Goal: Information Seeking & Learning: Find specific fact

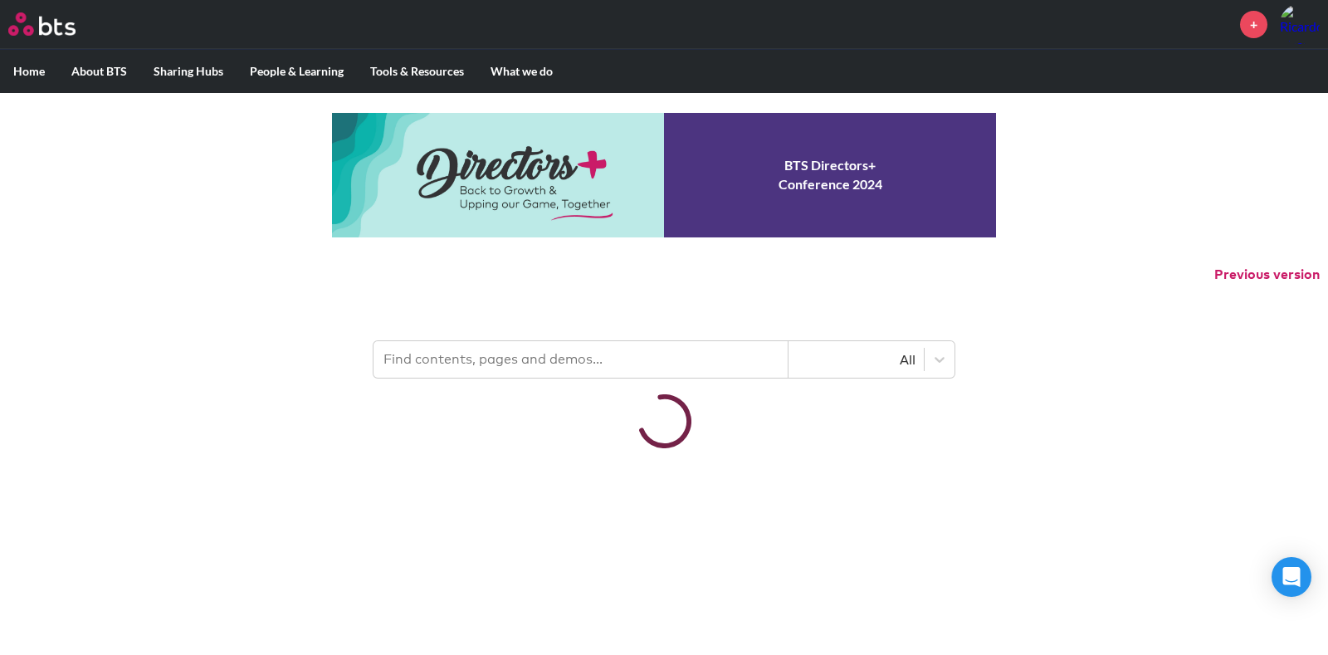
click at [502, 369] on input "text" at bounding box center [581, 359] width 415 height 37
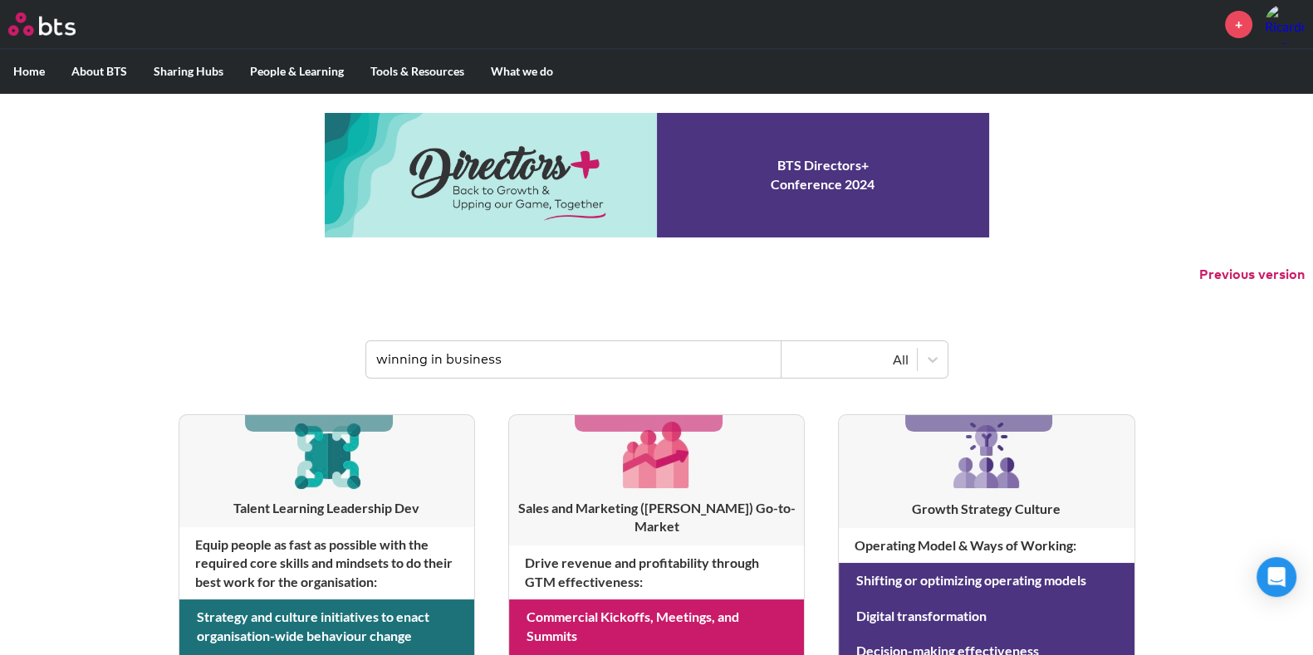
type input "winning in business"
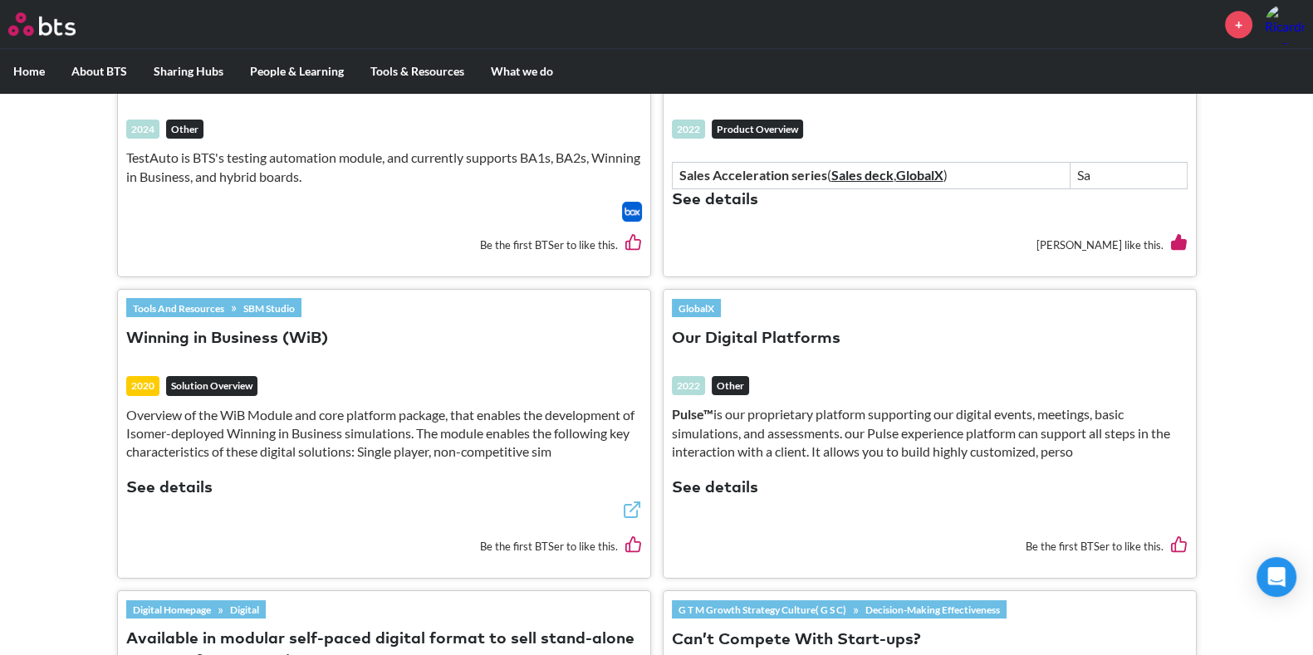
scroll to position [1075, 0]
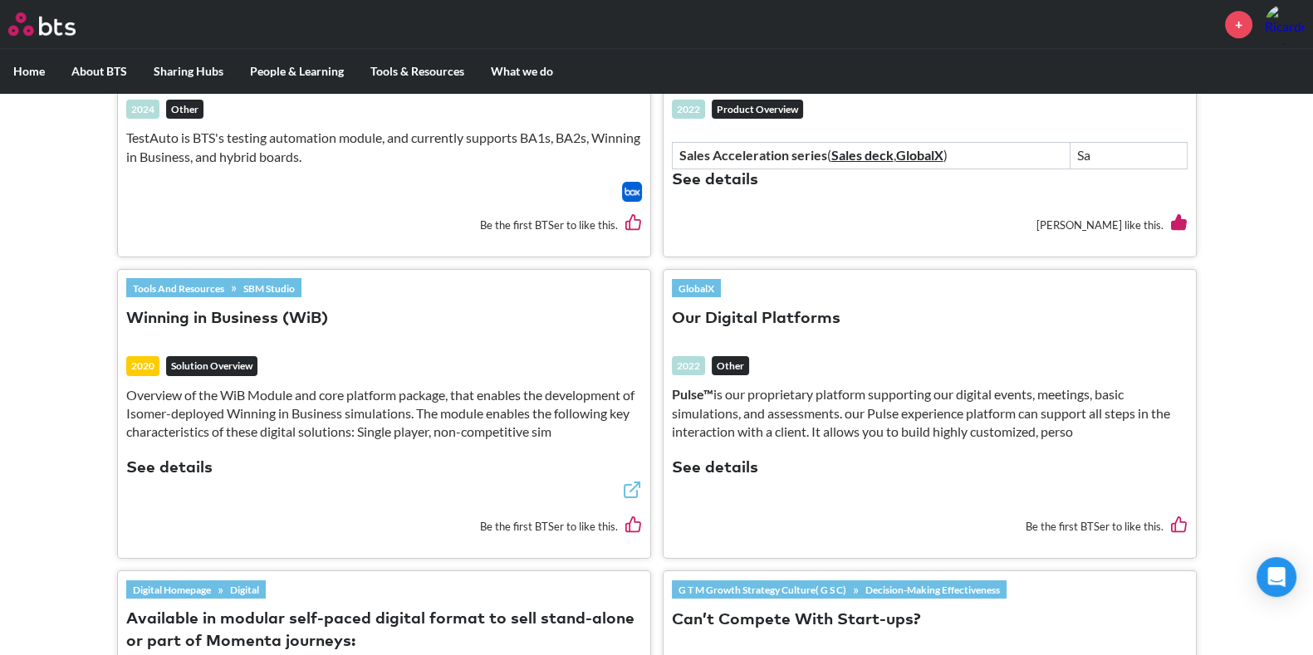
click at [252, 309] on button "Winning in Business (WiB)" at bounding box center [227, 319] width 202 height 22
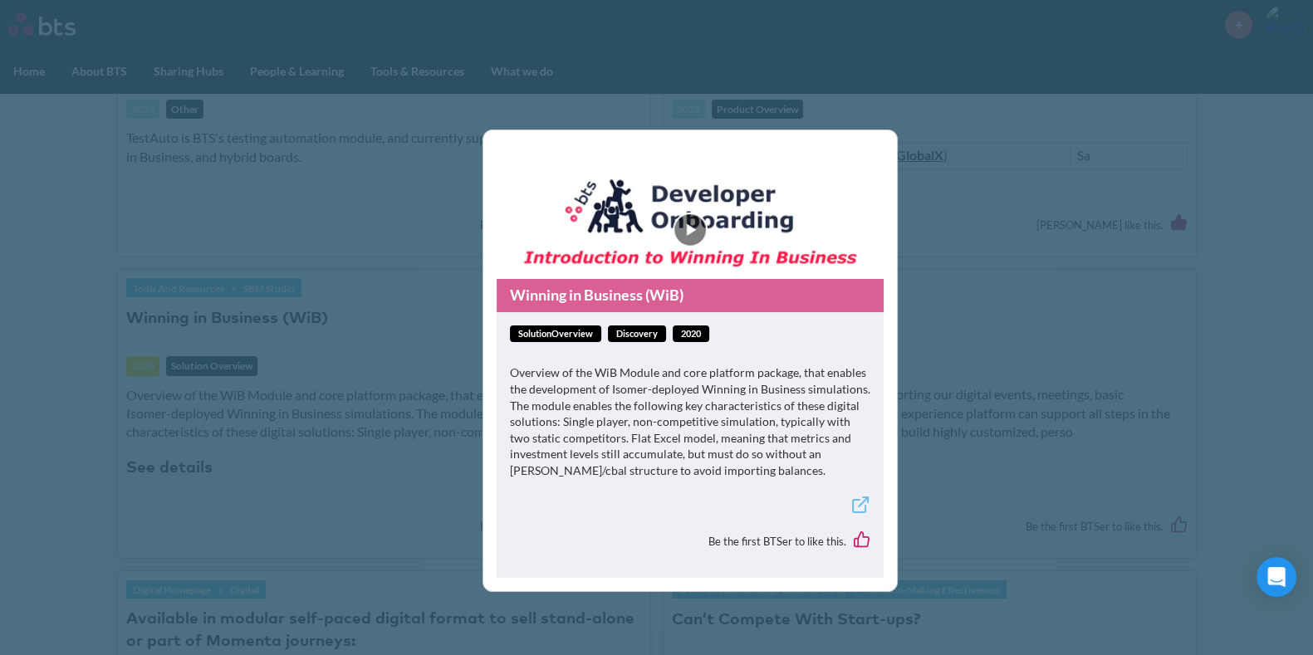
click at [870, 501] on div "solutionOverview Discovery 2020 Overview of the WiB Module and core platform pa…" at bounding box center [689, 445] width 387 height 266
click at [862, 502] on line at bounding box center [862, 501] width 9 height 9
click at [382, 456] on div "Winning in Business (WiB) solutionOverview Discovery 2020 Overview of the WiB M…" at bounding box center [656, 327] width 1313 height 655
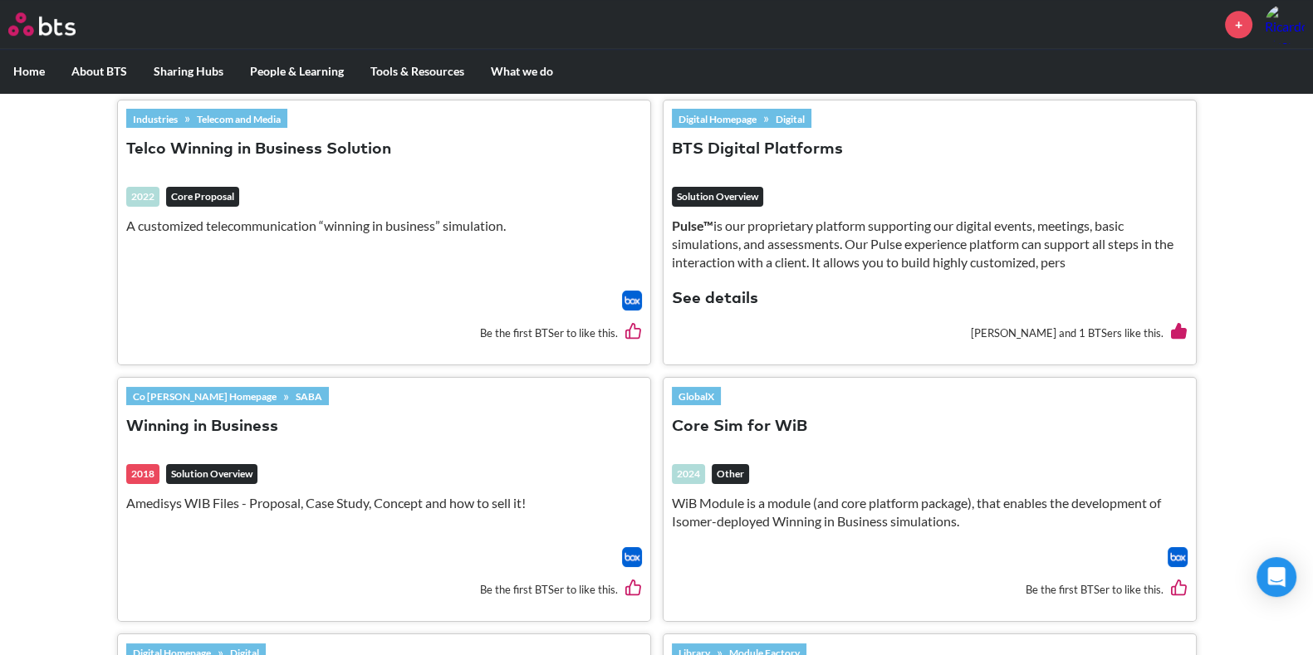
scroll to position [1827, 0]
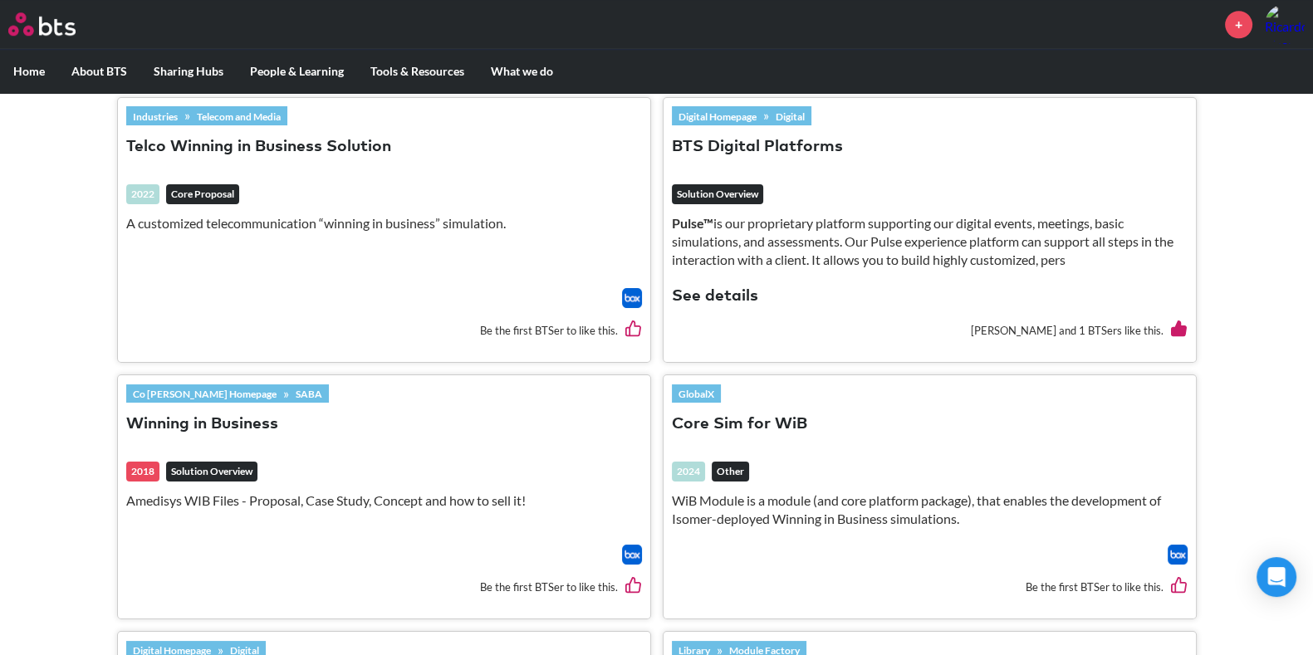
click at [247, 417] on button "Winning in Business" at bounding box center [202, 424] width 152 height 22
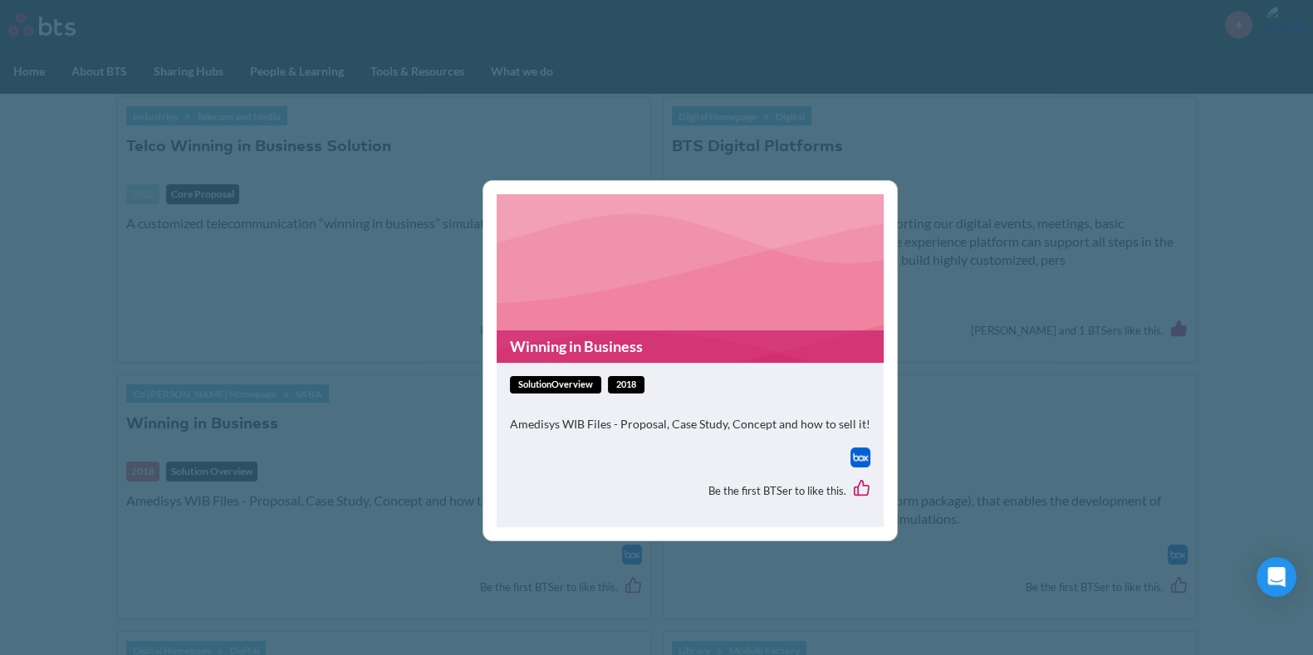
click at [855, 457] on img at bounding box center [860, 458] width 20 height 20
click at [365, 408] on div "Winning in Business solutionOverview 2018 Amedisys WIB Files - Proposal, Case S…" at bounding box center [656, 327] width 1313 height 655
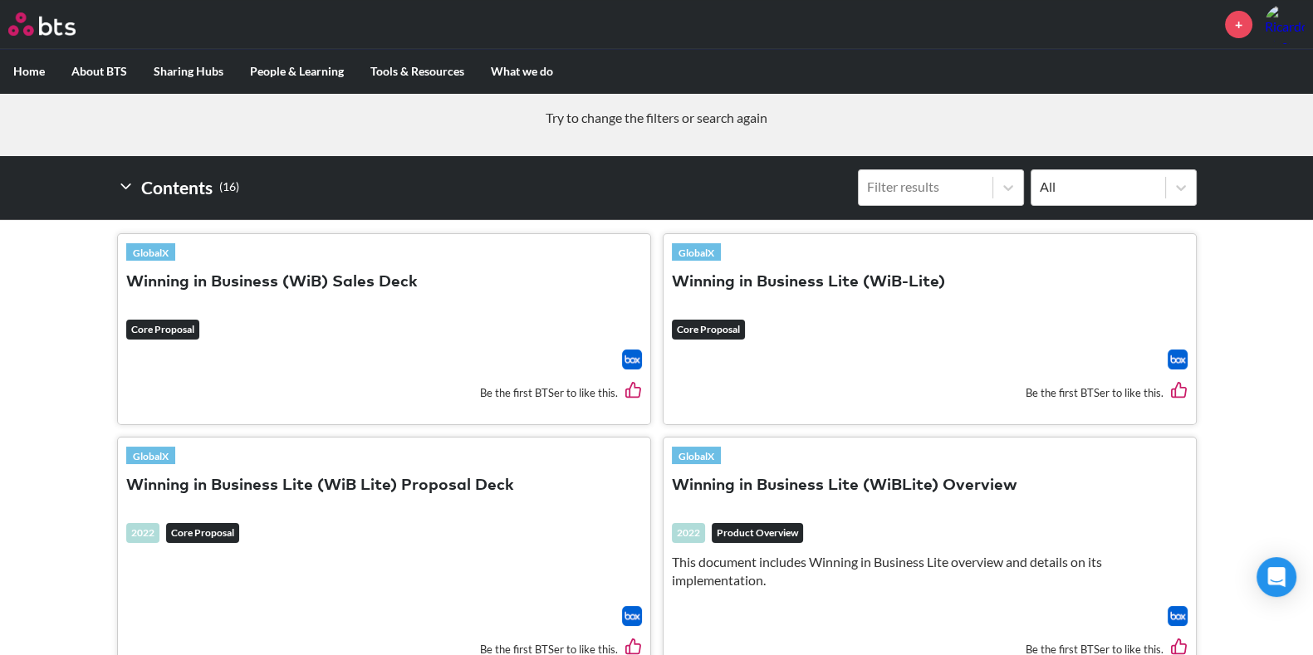
scroll to position [0, 0]
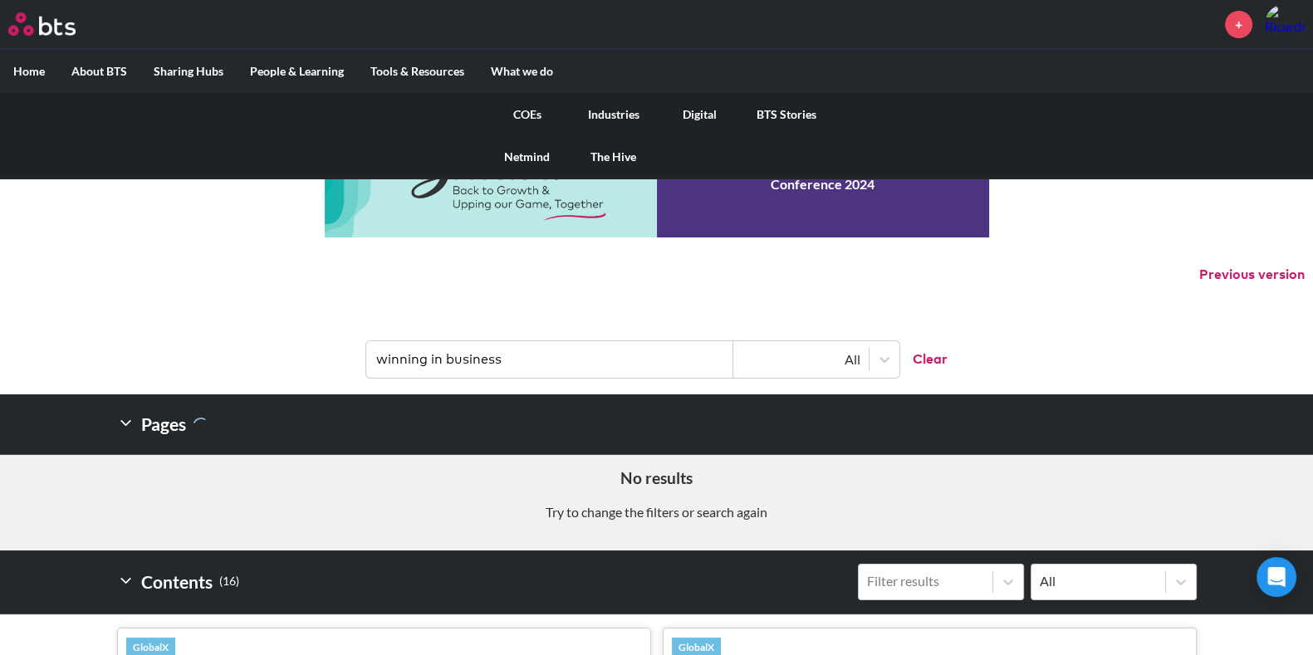
click at [523, 108] on link "COEs" at bounding box center [527, 114] width 86 height 43
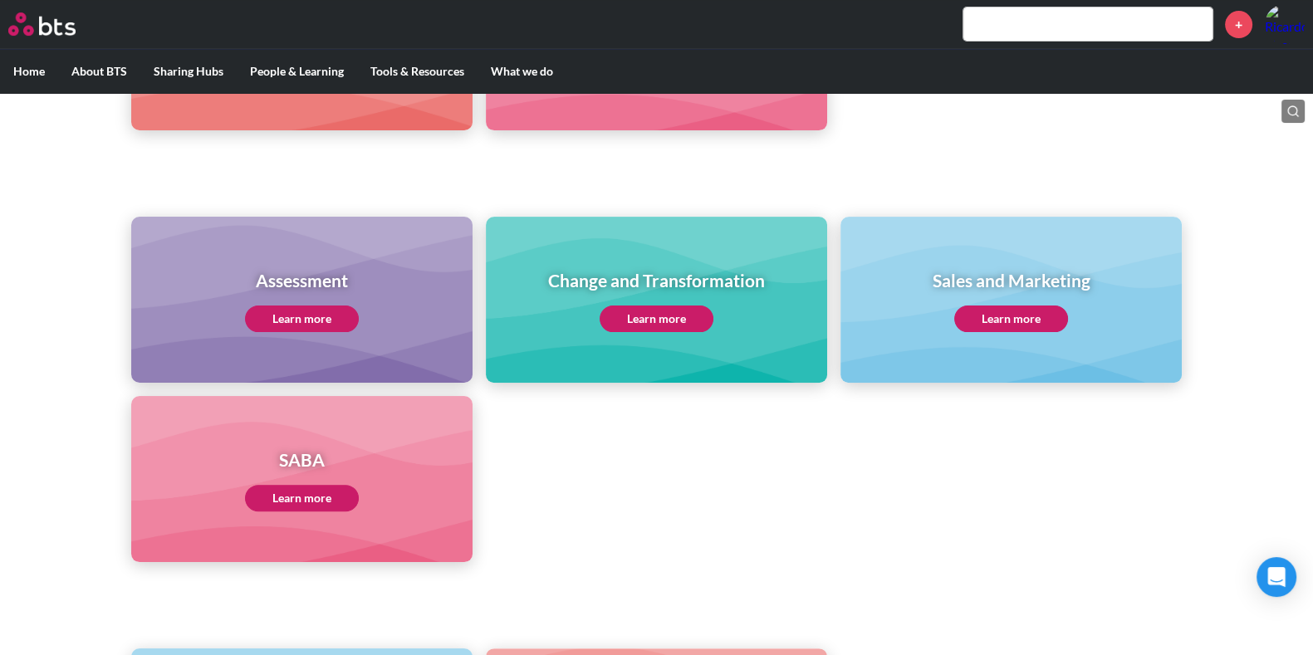
scroll to position [616, 0]
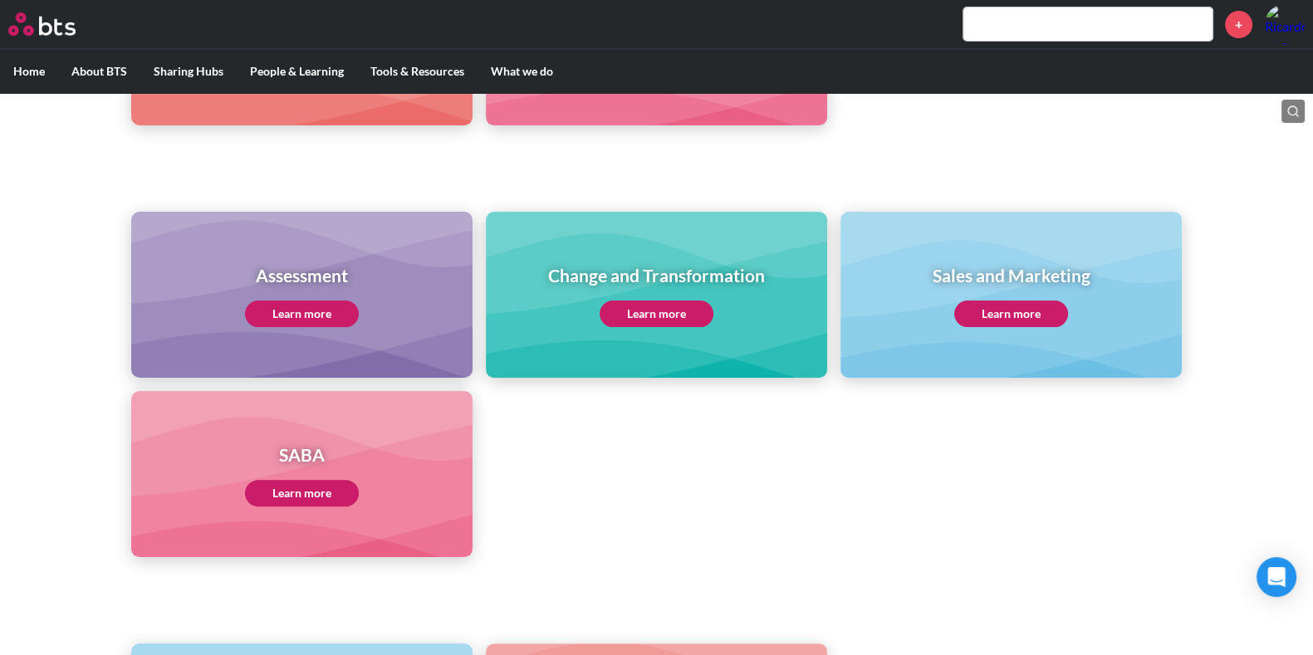
click at [281, 493] on link "Learn more" at bounding box center [302, 493] width 114 height 27
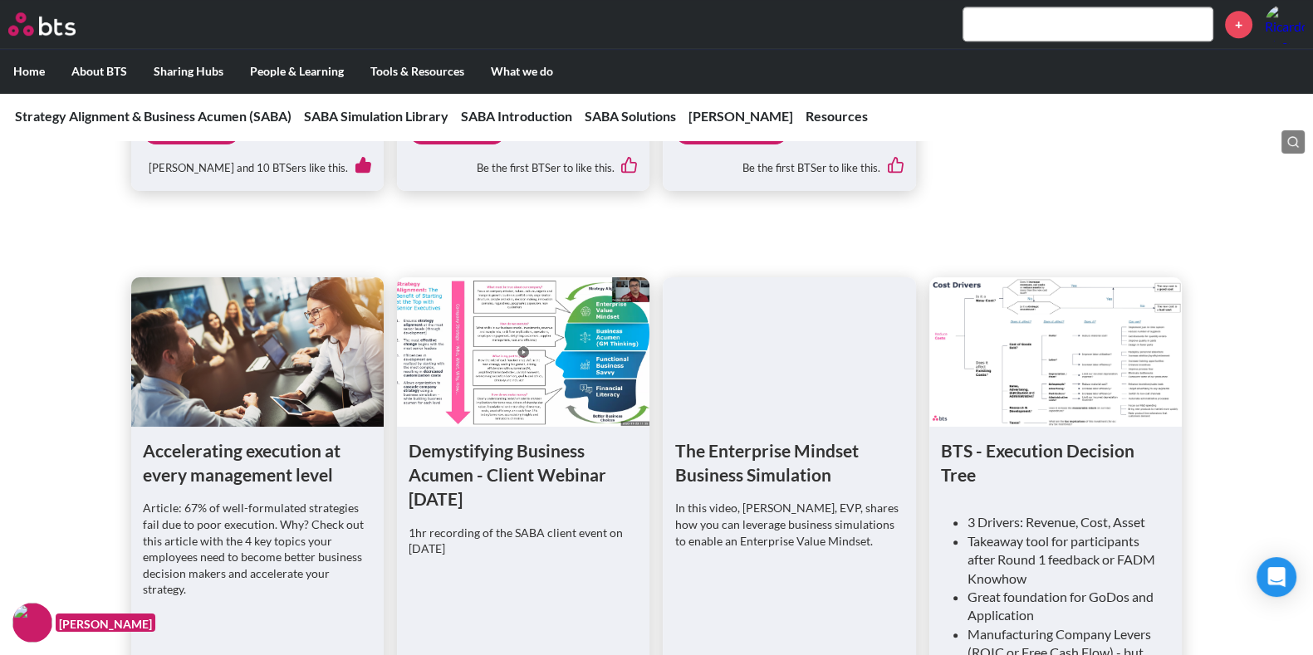
scroll to position [1296, 0]
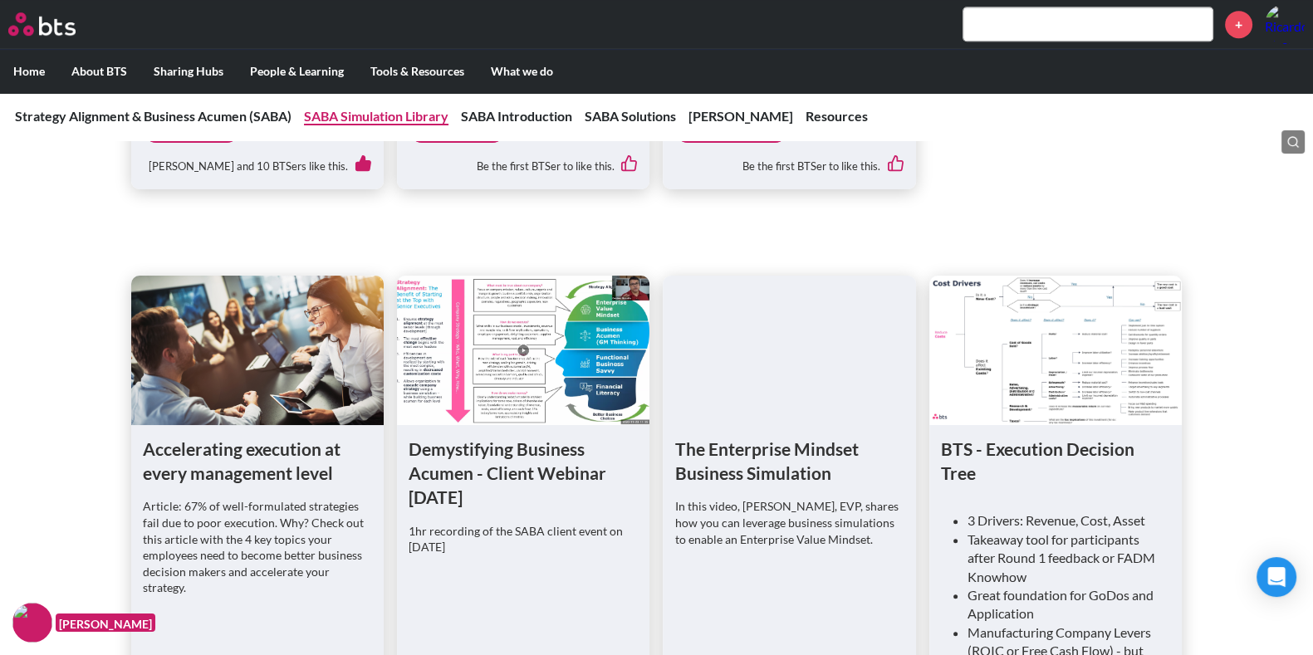
click at [387, 122] on link "SABA Simulation Library" at bounding box center [376, 116] width 144 height 16
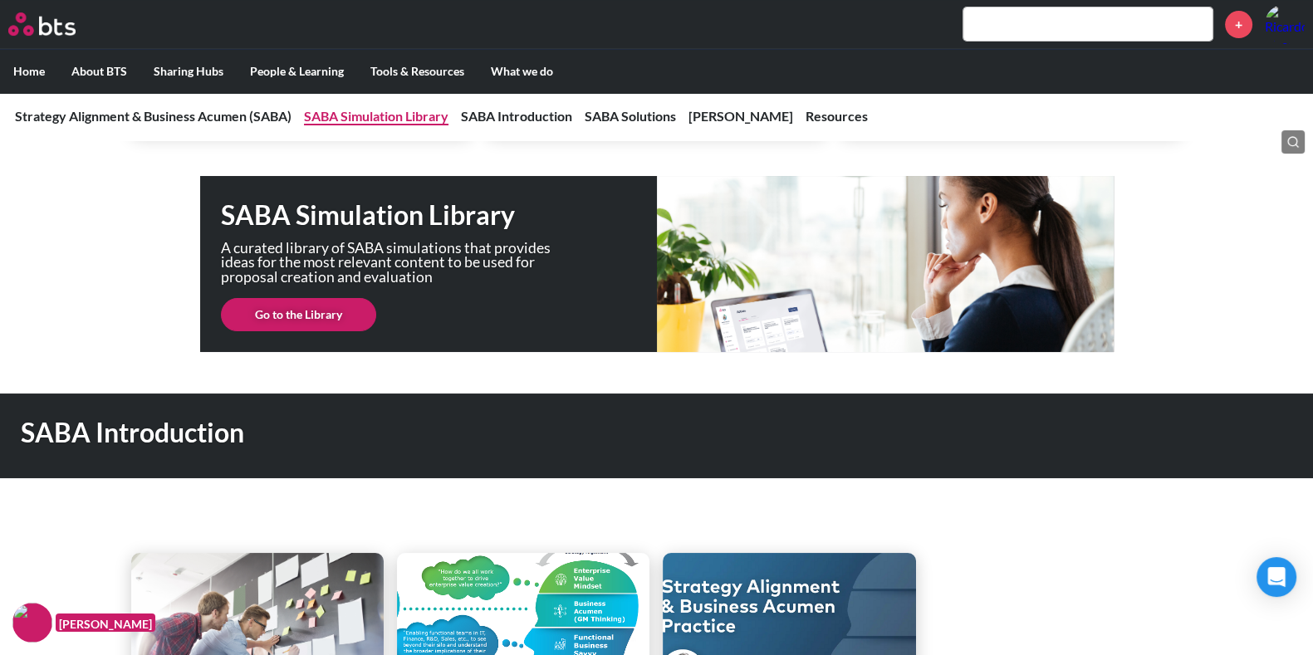
scroll to position [479, 0]
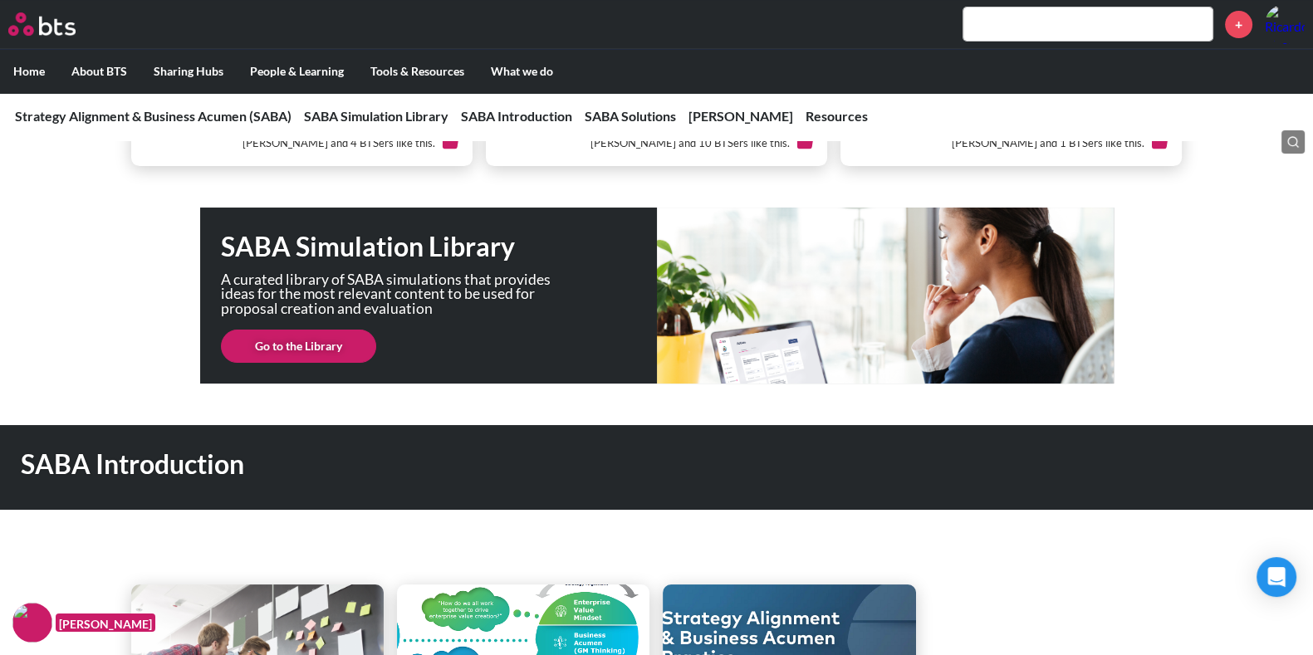
click at [336, 348] on link "Go to the Library" at bounding box center [298, 346] width 155 height 33
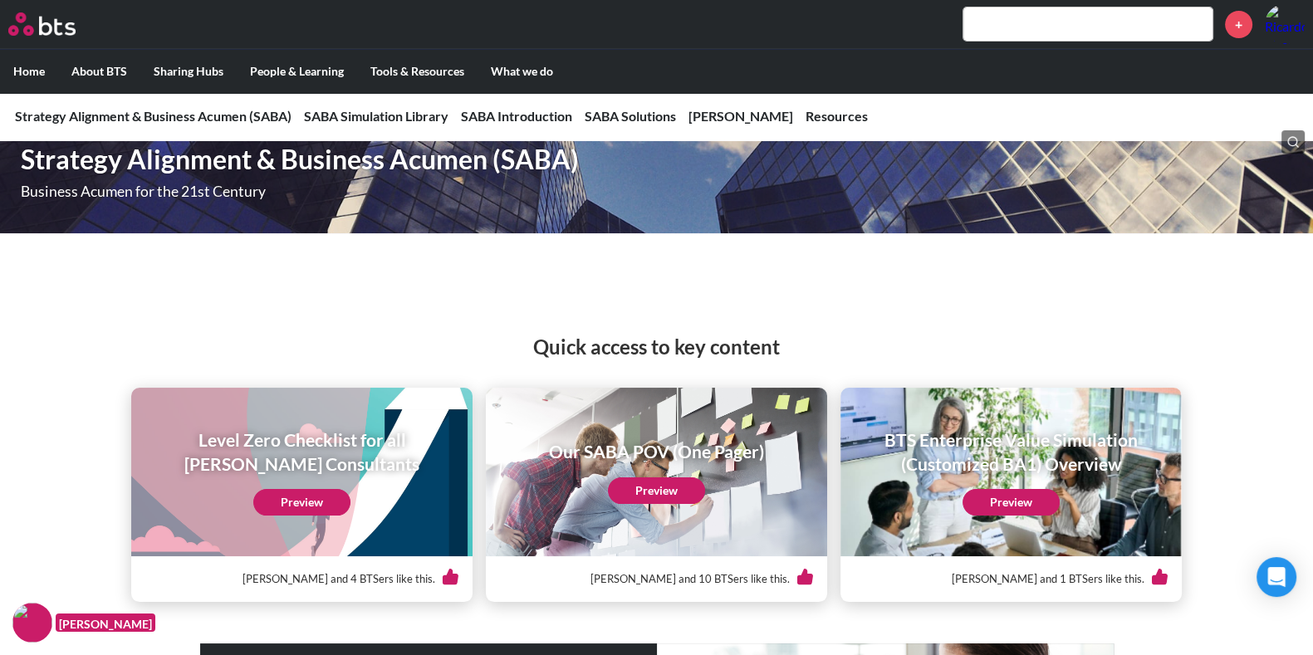
scroll to position [31, 0]
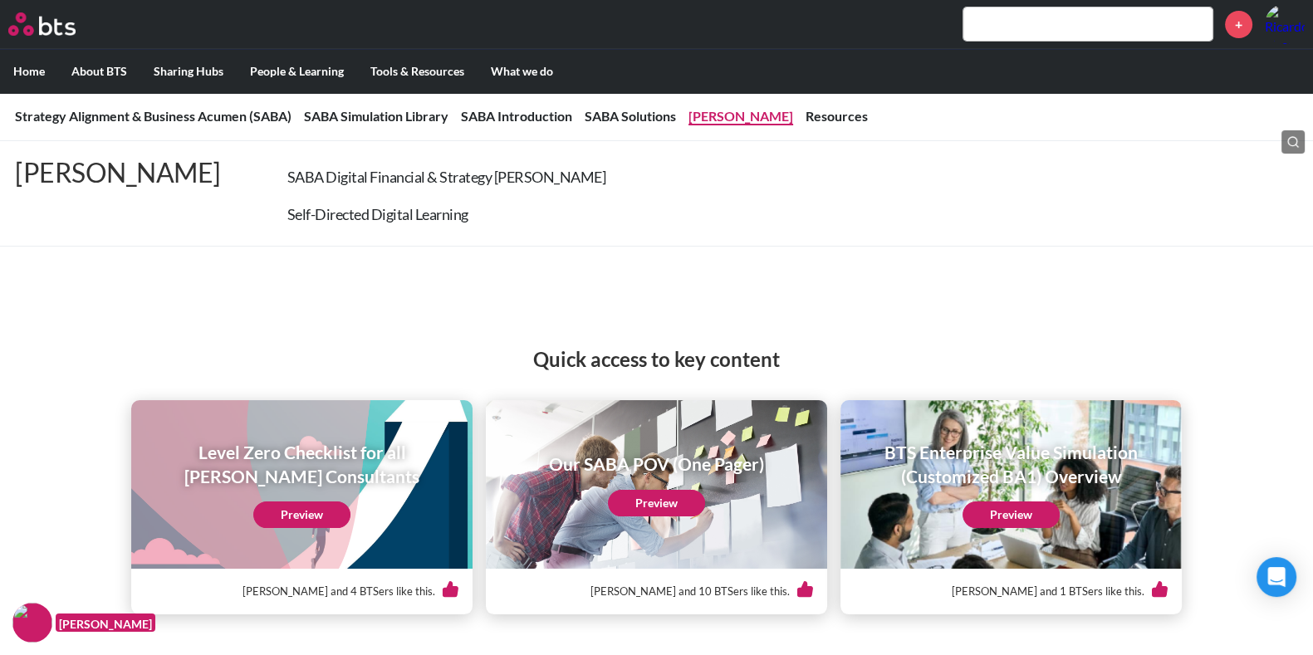
click at [709, 119] on link "Sims" at bounding box center [740, 116] width 105 height 16
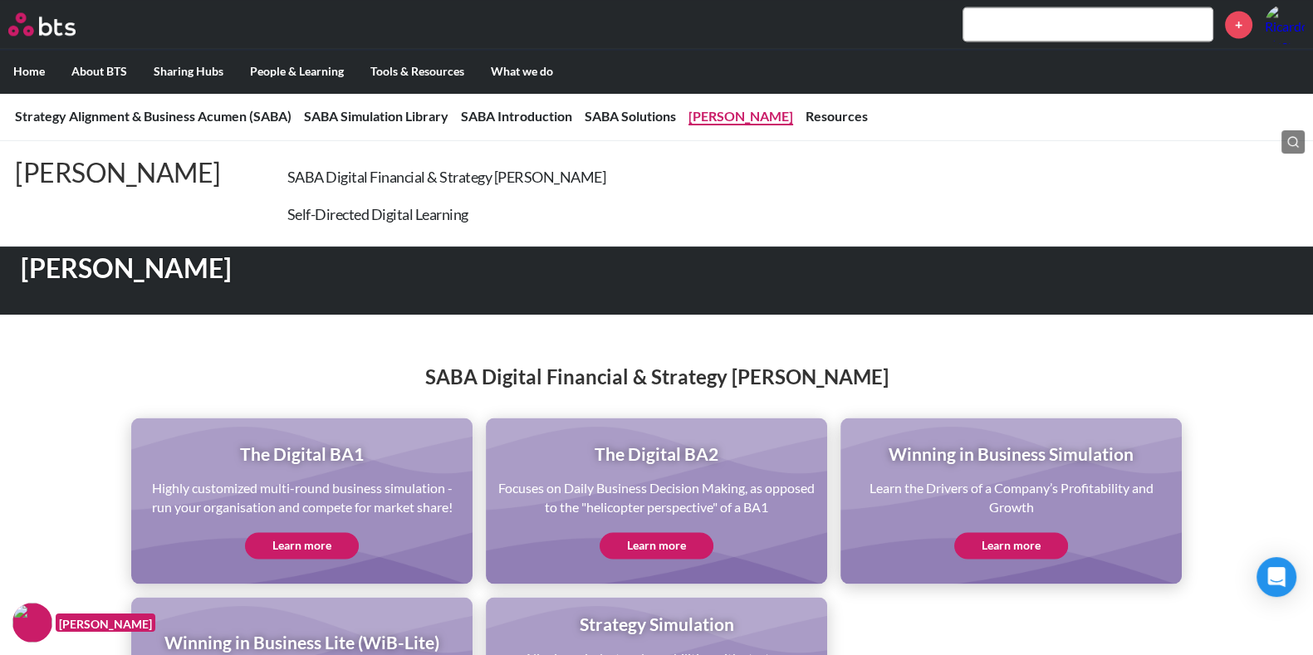
scroll to position [3272, 0]
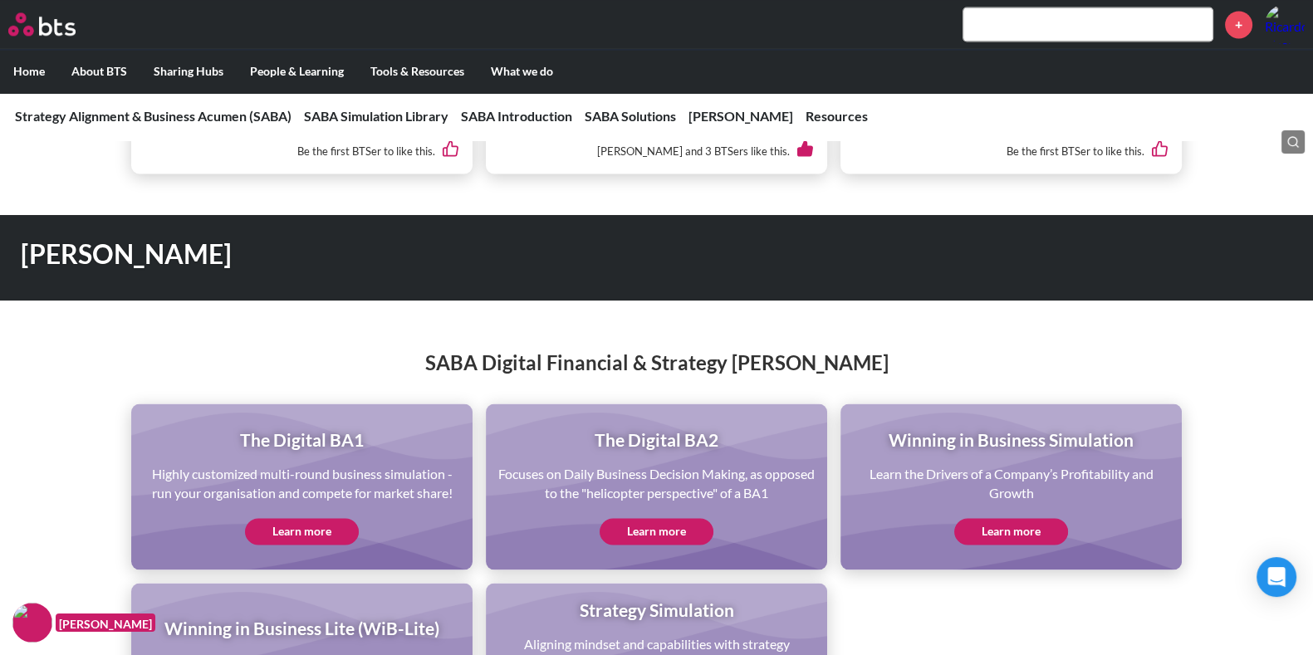
click at [1021, 519] on link "Learn more" at bounding box center [1011, 531] width 114 height 27
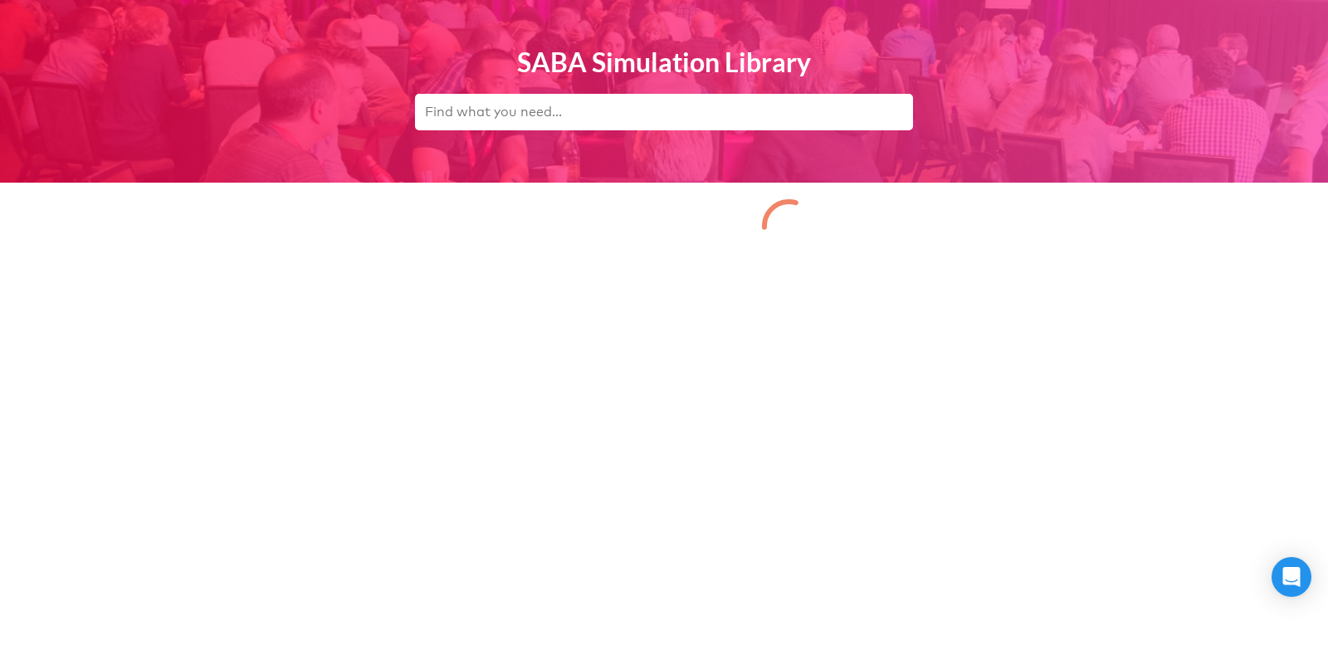
click at [408, 270] on html "SABA Simulation Library" at bounding box center [664, 135] width 1328 height 270
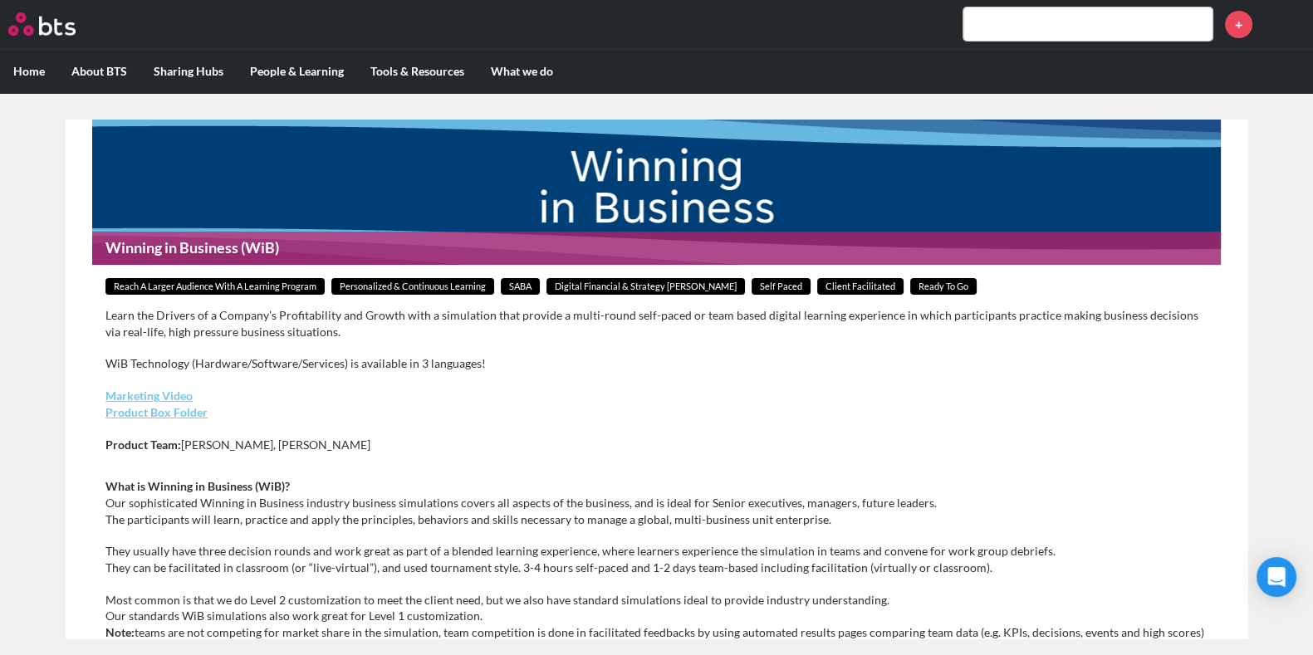
scroll to position [37, 0]
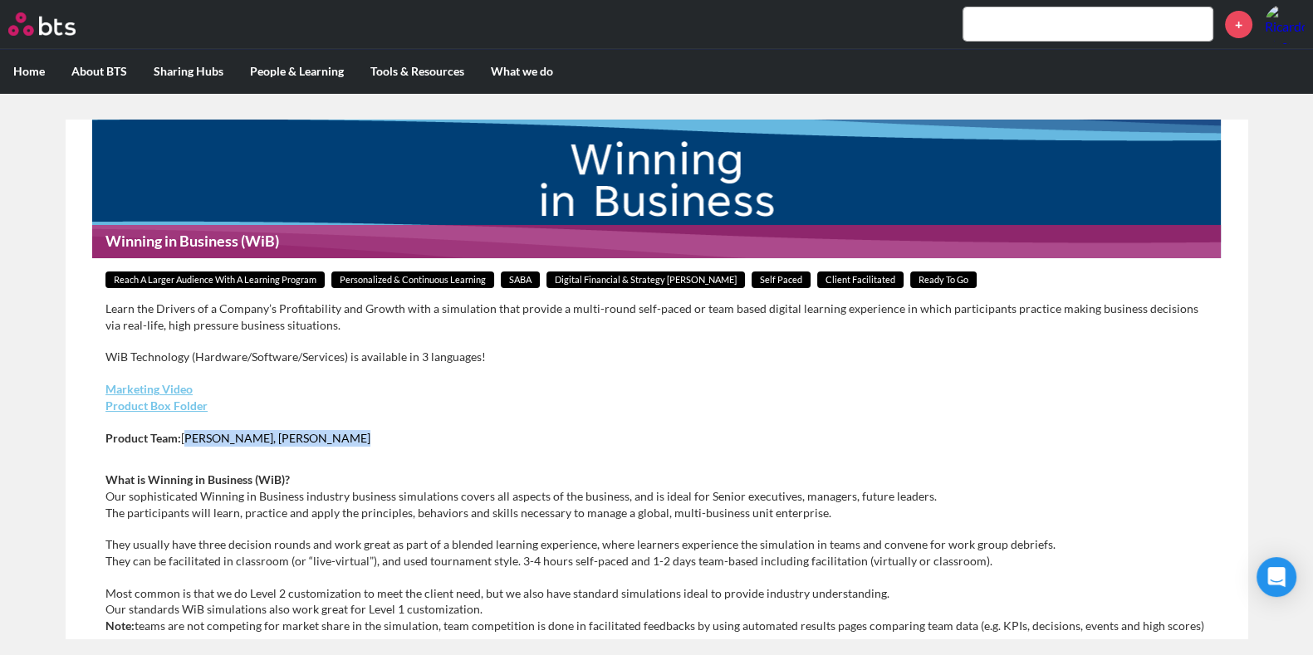
drag, startPoint x: 185, startPoint y: 442, endPoint x: 337, endPoint y: 433, distance: 152.2
click at [337, 433] on p "Product Team: [PERSON_NAME], [PERSON_NAME]" at bounding box center [656, 438] width 1102 height 17
copy p "[PERSON_NAME], [PERSON_NAME]"
